Goal: Information Seeking & Learning: Learn about a topic

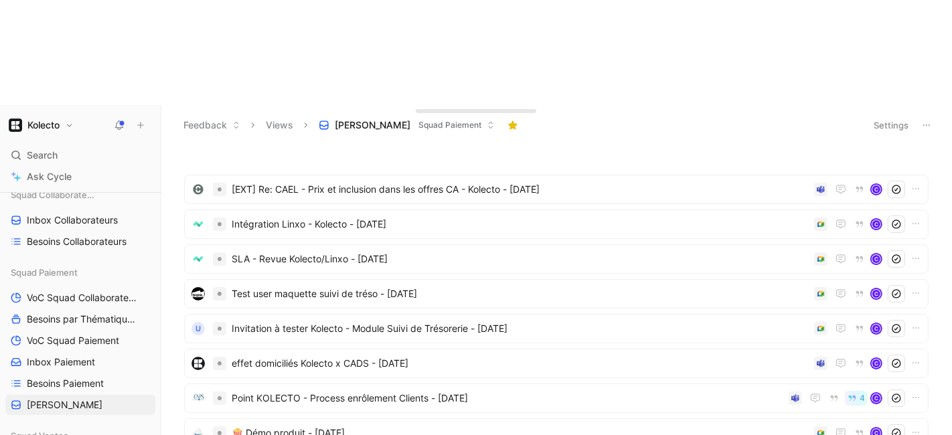
scroll to position [290, 0]
click at [63, 372] on link "Besoins Paiement" at bounding box center [80, 382] width 150 height 20
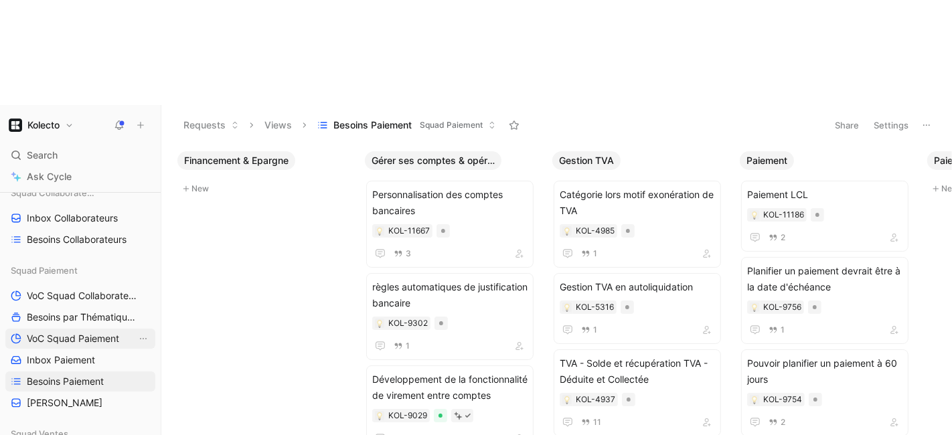
click at [46, 332] on span "VoC Squad Paiement" at bounding box center [73, 338] width 92 height 13
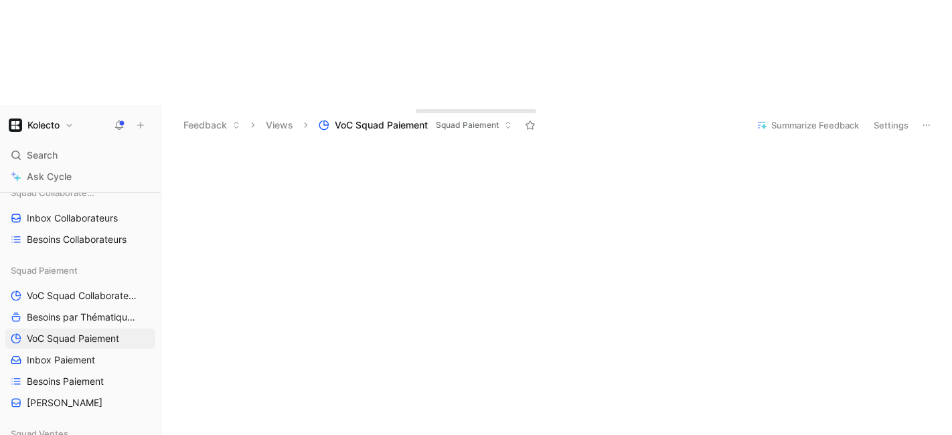
scroll to position [69, 0]
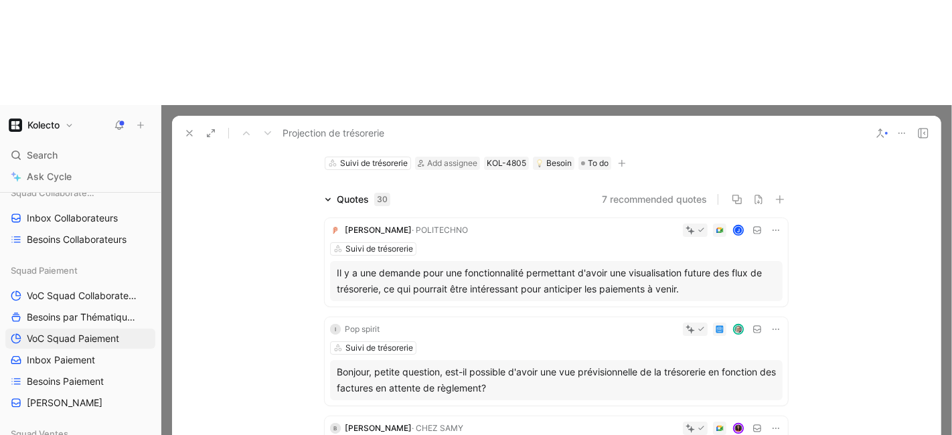
scroll to position [98, 0]
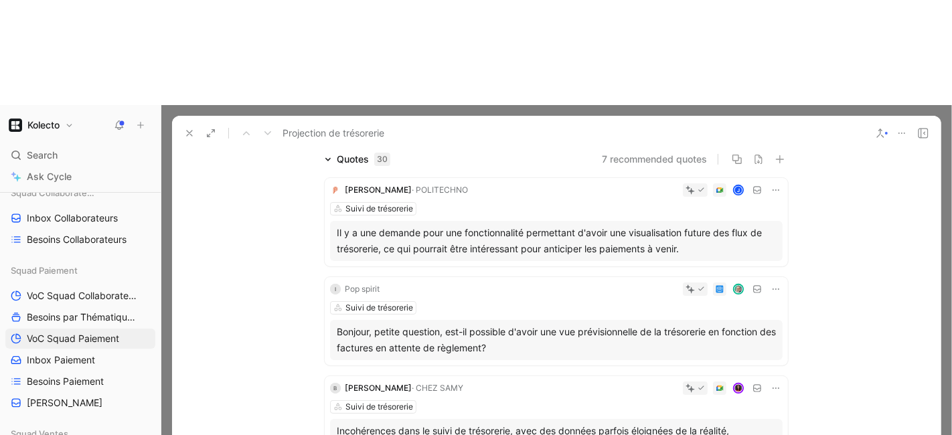
click at [337, 225] on div "Il y a une demande pour une fonctionnalité permettant d'avoir une visualisation…" at bounding box center [556, 241] width 439 height 32
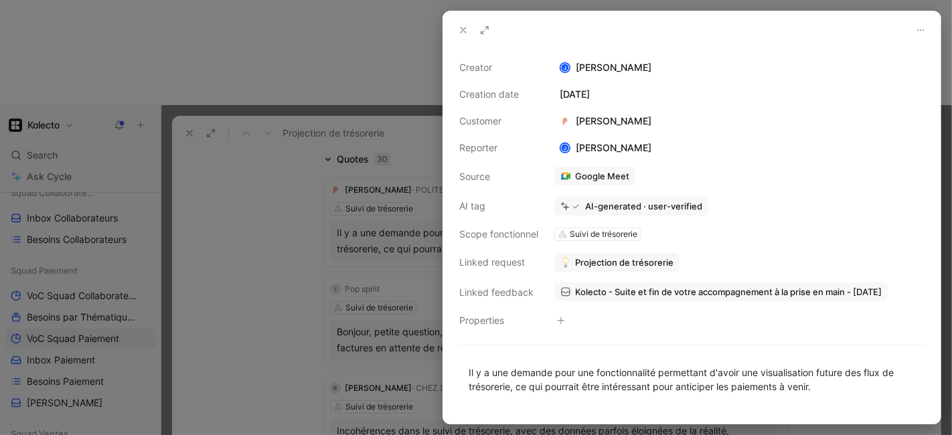
scroll to position [70, 0]
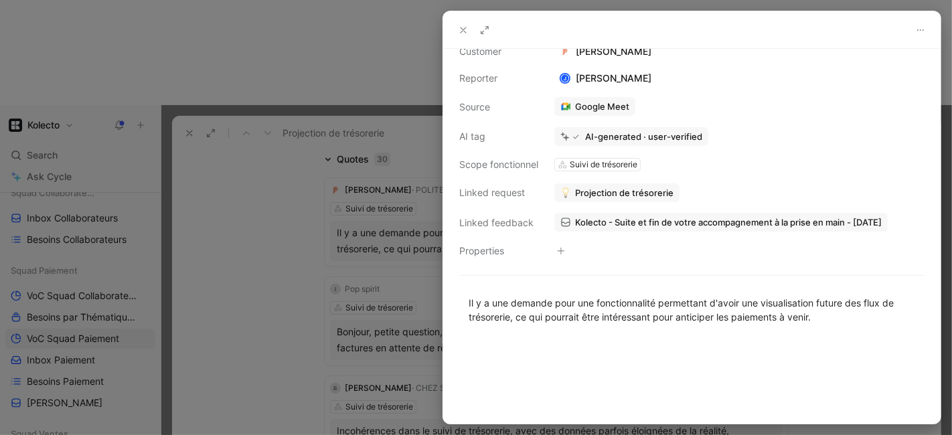
click at [585, 332] on div "Il y a une demande pour une fonctionnalité permettant d'avoir une visualisation…" at bounding box center [692, 310] width 498 height 58
click at [601, 321] on div "Il y a une demande pour une fonctionnalité permettant d'avoir une visualisation…" at bounding box center [692, 310] width 447 height 28
copy div "Il y a une demande pour une fonctionnalité permettant d'avoir une visualisation…"
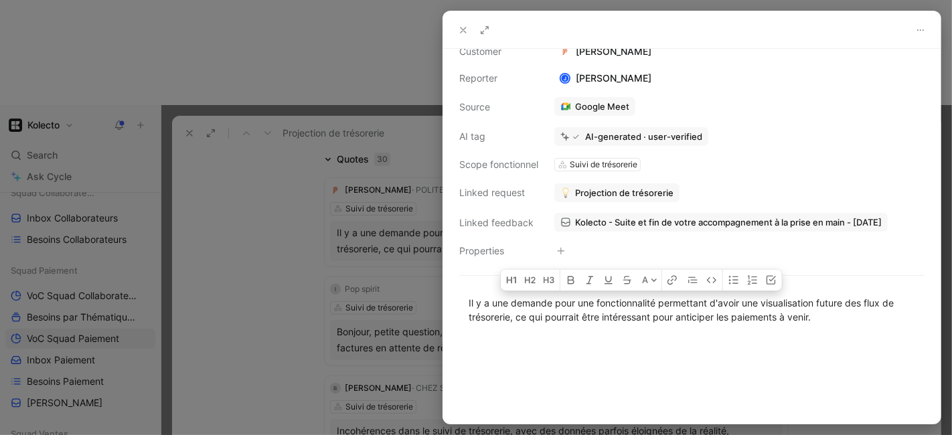
click at [338, 221] on div at bounding box center [476, 217] width 952 height 435
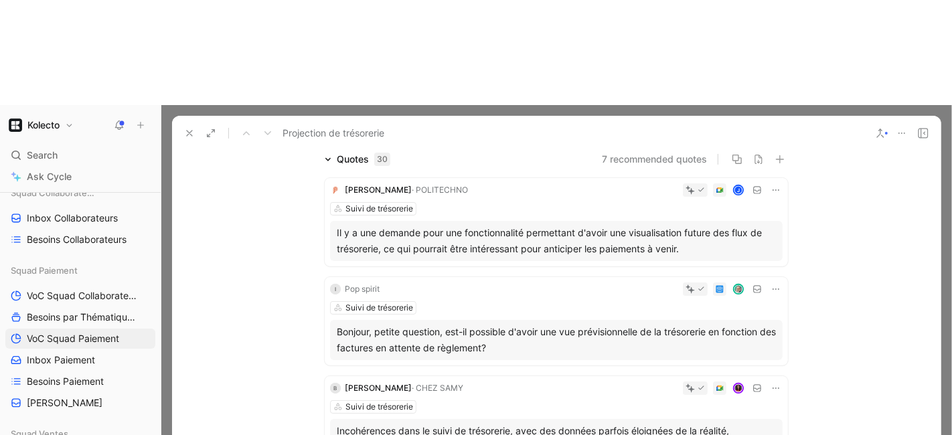
click at [403, 324] on div "Bonjour, petite question, est-il possible d'avoir une vue prévisionnelle de la …" at bounding box center [556, 340] width 439 height 32
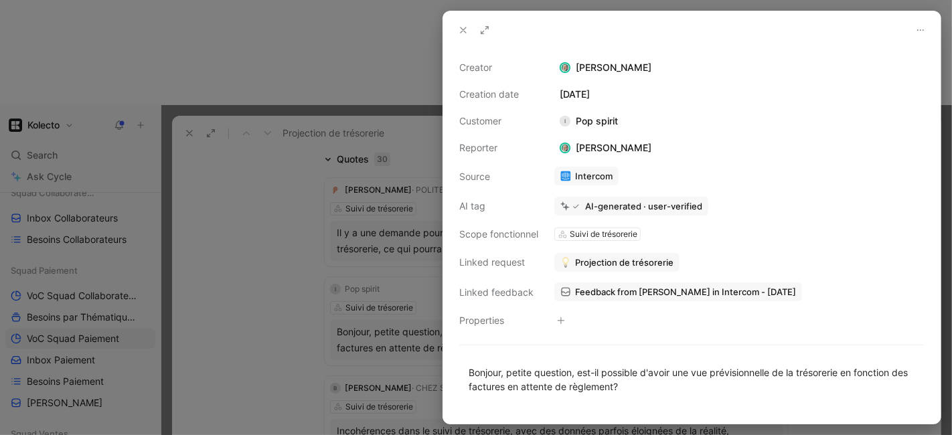
click at [608, 400] on div "Bonjour, petite question, est-il possible d'avoir une vue prévisionnelle de la …" at bounding box center [692, 380] width 498 height 58
click at [610, 376] on div "Bonjour, petite question, est-il possible d'avoir une vue prévisionnelle de la …" at bounding box center [692, 380] width 447 height 28
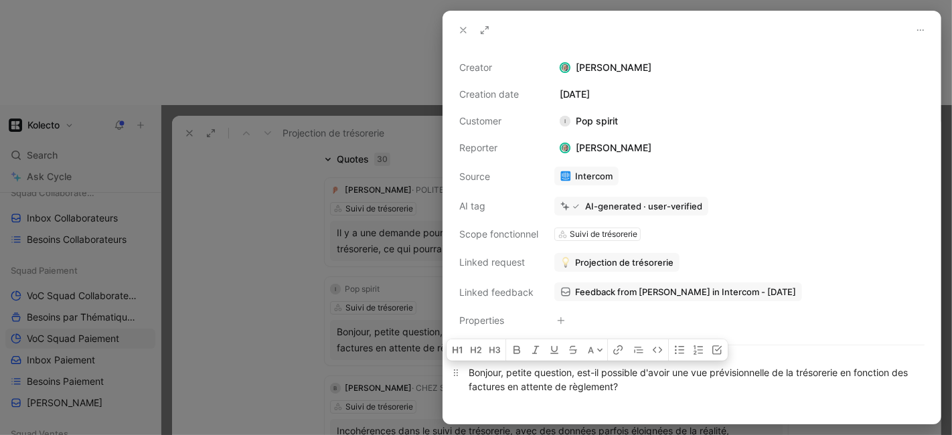
copy div "Bonjour, petite question, est-il possible d'avoir une vue prévisionnelle de la …"
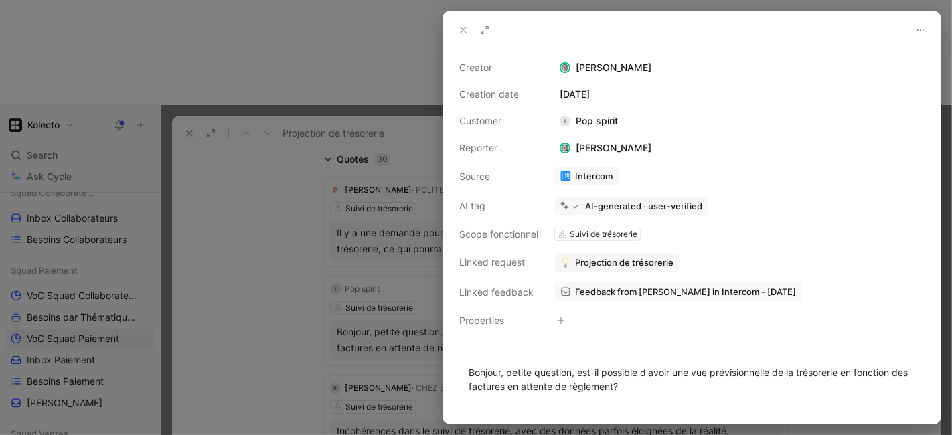
click at [338, 161] on div at bounding box center [476, 217] width 952 height 435
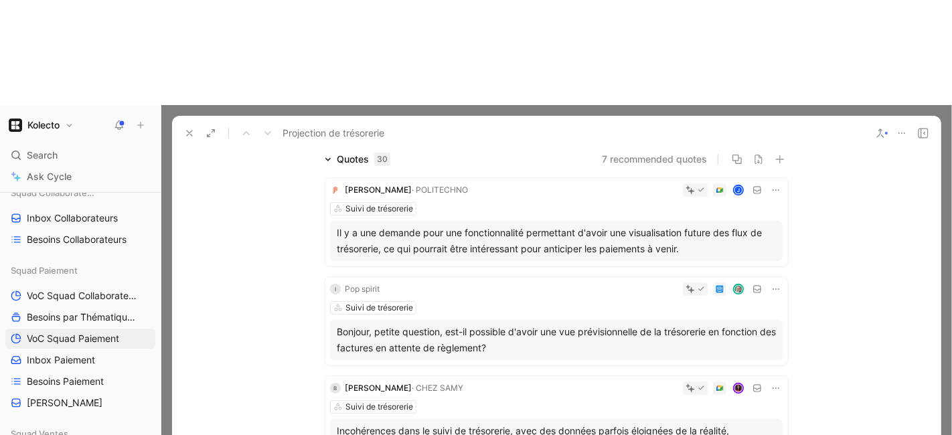
click at [189, 124] on button at bounding box center [189, 133] width 19 height 19
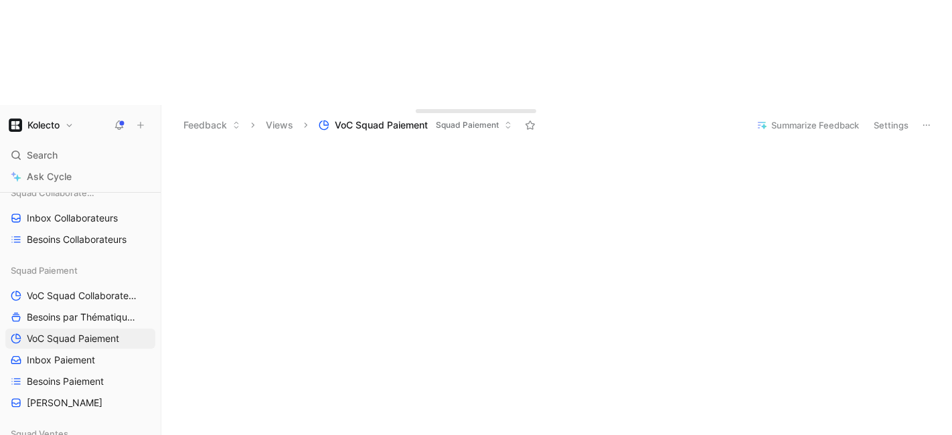
scroll to position [122, 0]
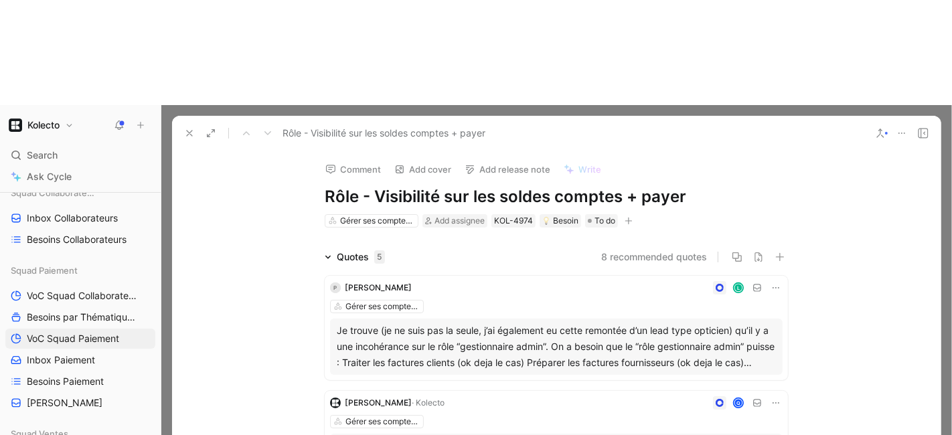
click at [382, 323] on div "Je trouve (je ne suis pas la seule, j’ai également eu cette remontée d’un lead …" at bounding box center [556, 347] width 439 height 48
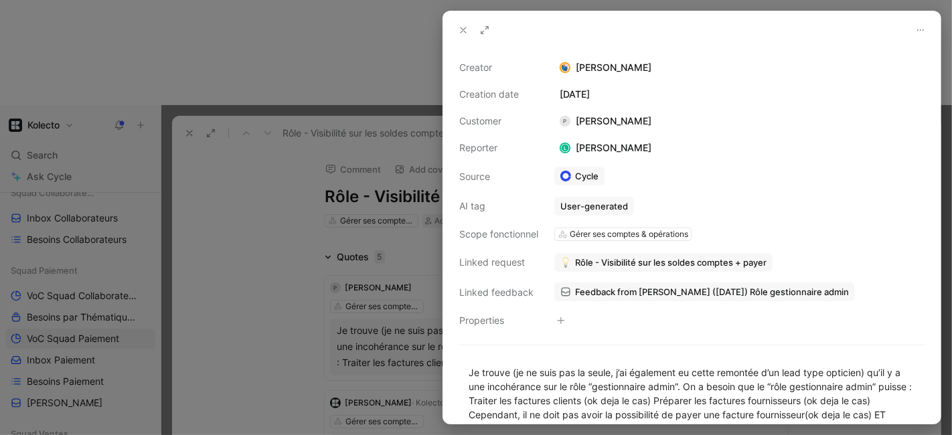
scroll to position [119, 0]
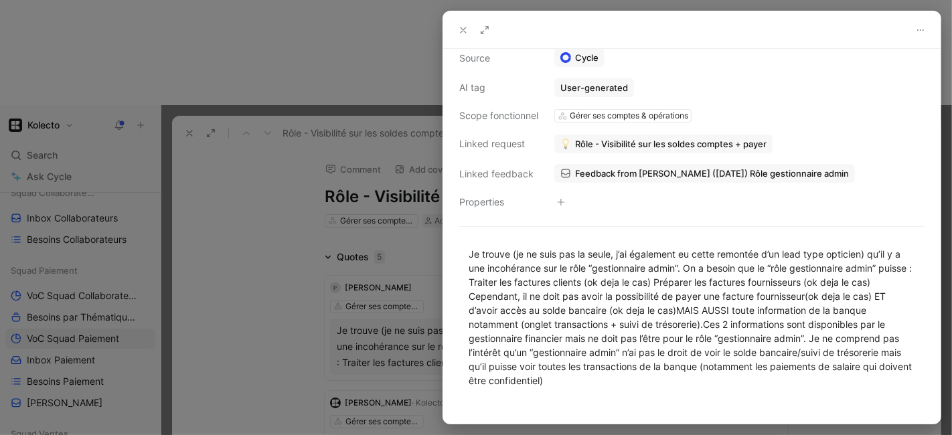
click at [471, 228] on div "Creator [PERSON_NAME] Creation date [DATE] Customer P [PERSON_NAME] borras Repo…" at bounding box center [692, 236] width 498 height 375
click at [354, 228] on div at bounding box center [476, 217] width 952 height 435
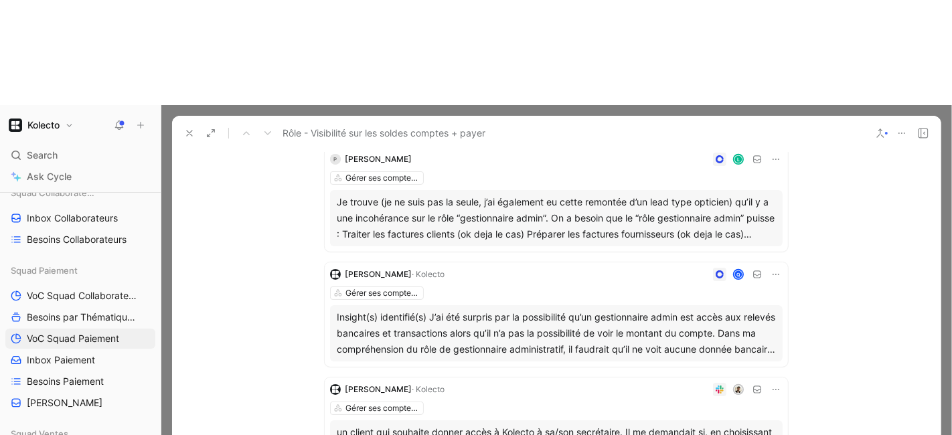
scroll to position [132, 0]
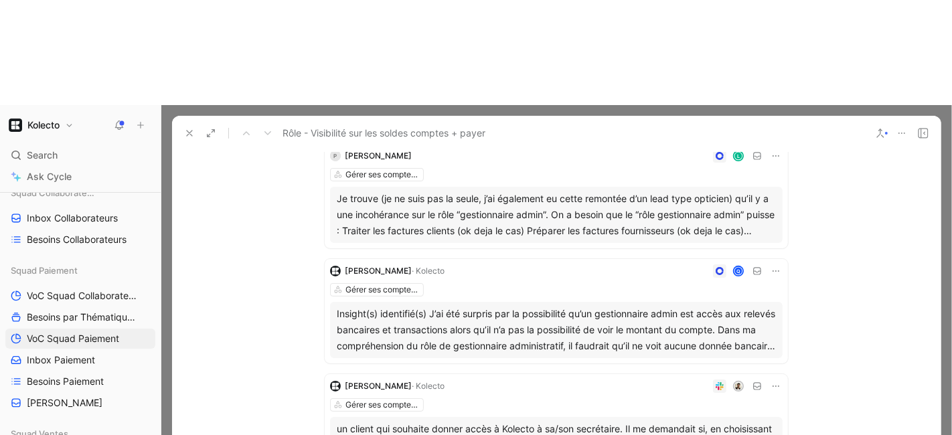
click at [405, 306] on div "Insight(s) identifié(s) J’ai été surpris par la possibilité qu’un gestionnaire …" at bounding box center [556, 330] width 439 height 48
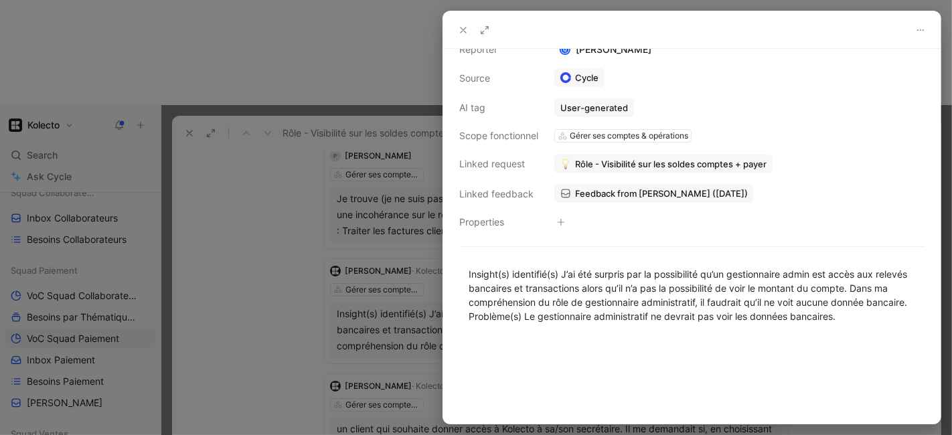
scroll to position [111, 0]
click at [204, 219] on div at bounding box center [476, 217] width 952 height 435
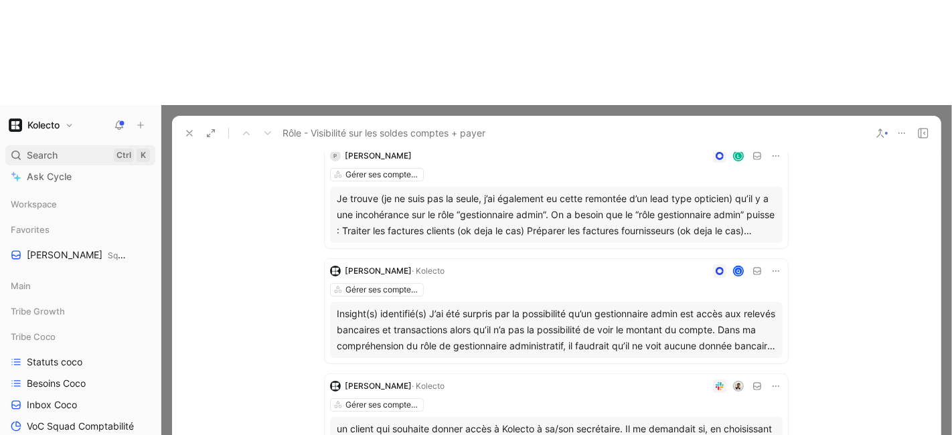
click at [42, 147] on span "Search" at bounding box center [42, 155] width 31 height 16
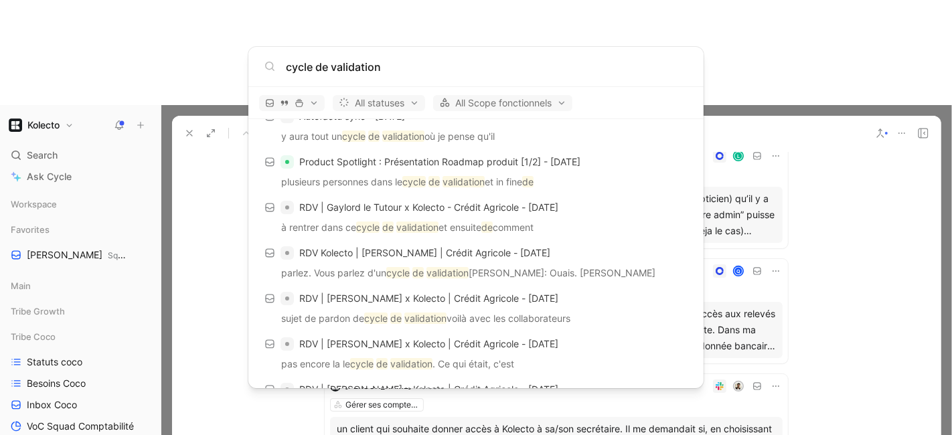
scroll to position [230, 0]
type input "cycle de validation"
click at [186, 25] on body "Kolecto Search Ctrl K Ask Cycle Workspace Favorites [PERSON_NAME] Squad Paiemen…" at bounding box center [476, 217] width 952 height 435
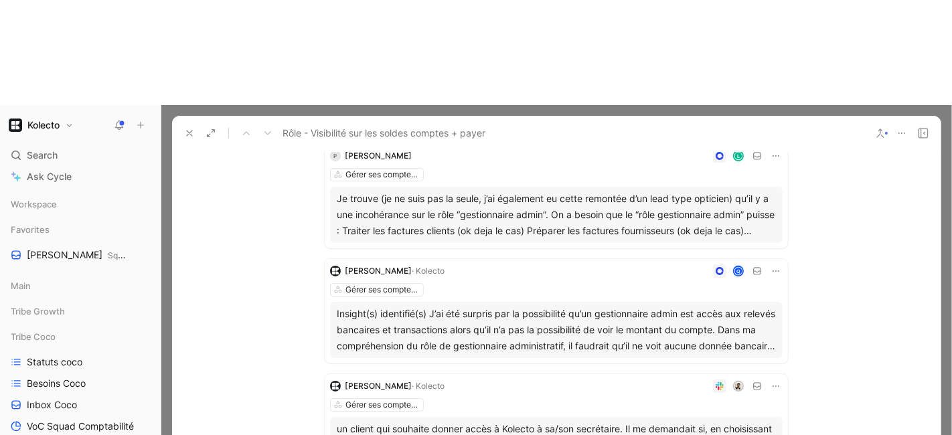
click at [188, 131] on use at bounding box center [189, 133] width 5 height 5
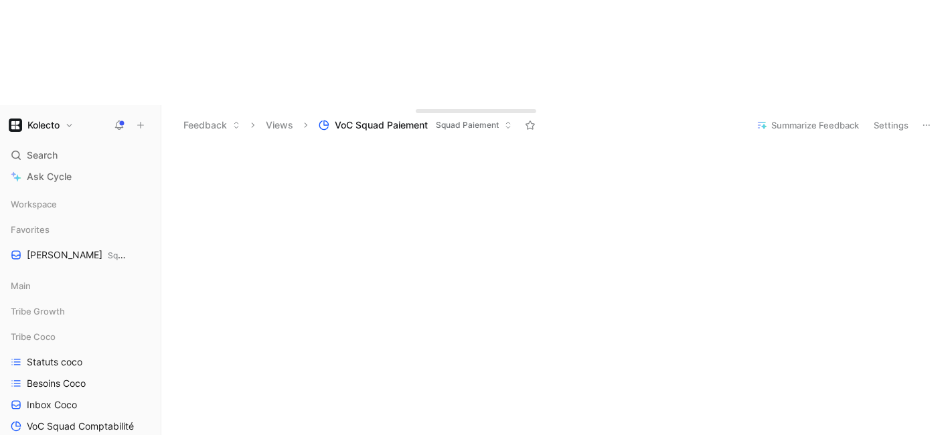
scroll to position [151, 0]
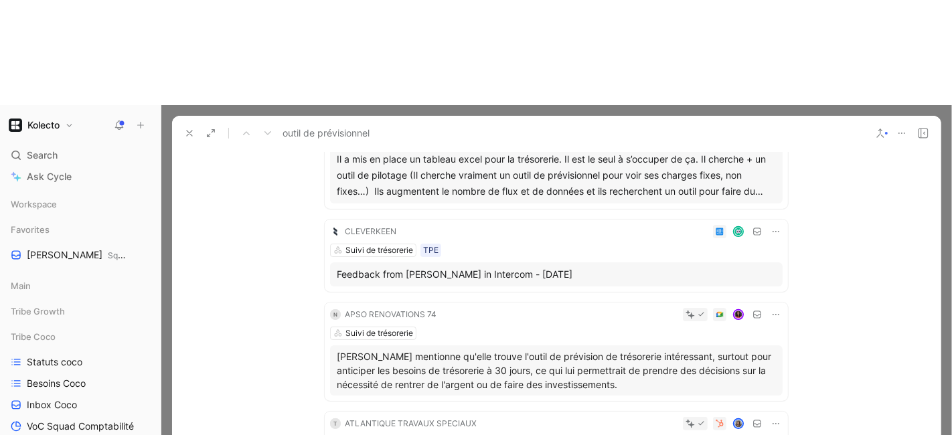
scroll to position [273, 0]
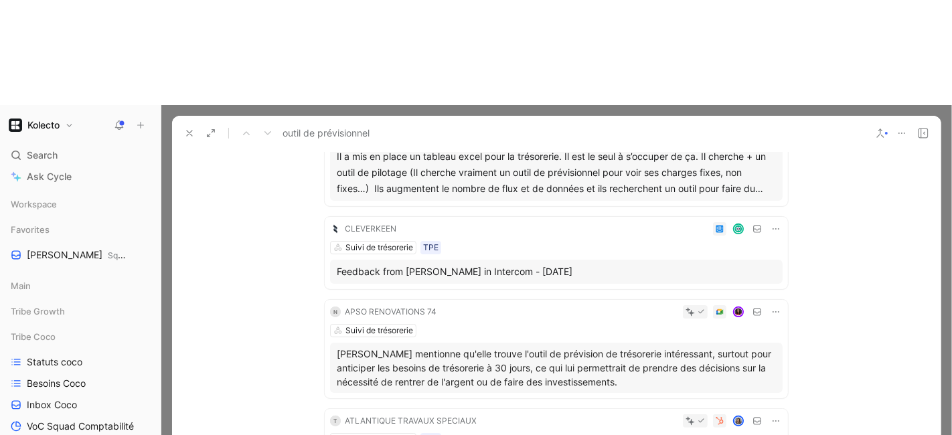
click at [188, 124] on button at bounding box center [189, 133] width 19 height 19
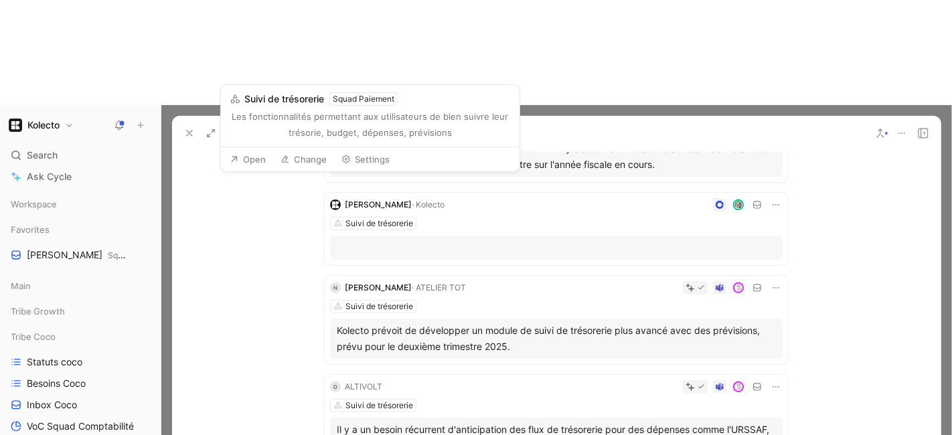
scroll to position [405, 0]
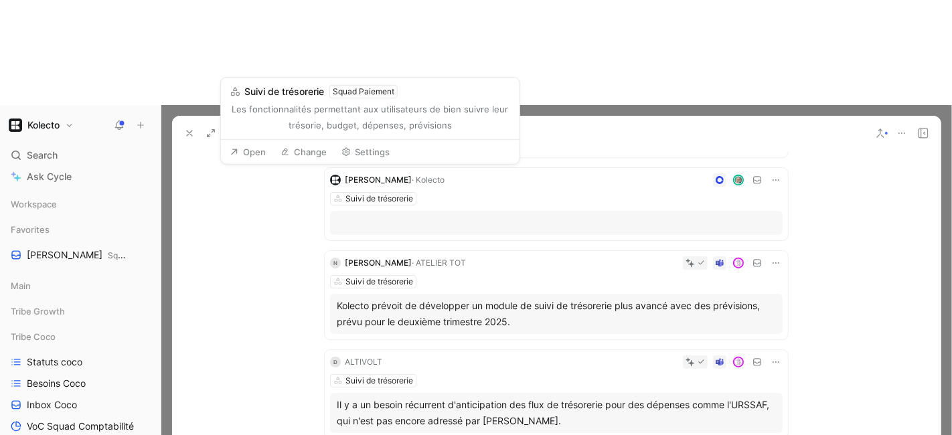
click at [191, 124] on button at bounding box center [189, 133] width 19 height 19
